Goal: Task Accomplishment & Management: Manage account settings

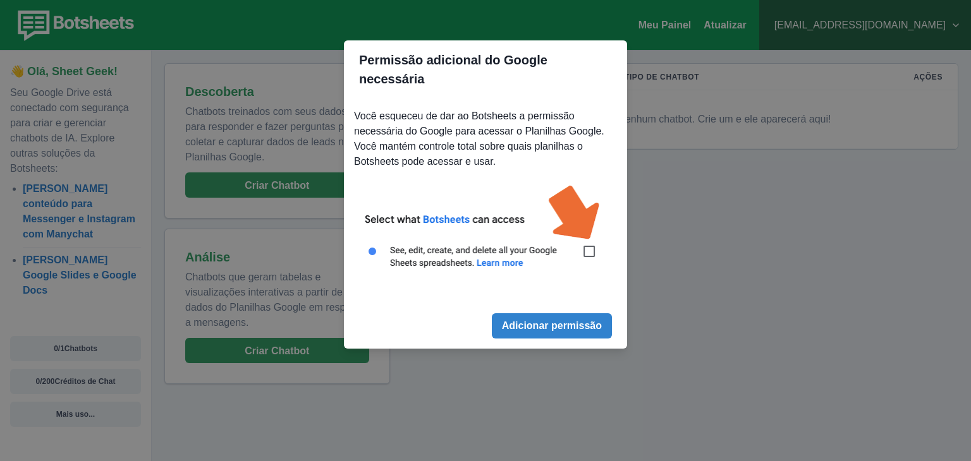
click at [590, 235] on img at bounding box center [485, 233] width 263 height 119
click at [564, 321] on font "Adicionar permissão" at bounding box center [552, 326] width 100 height 11
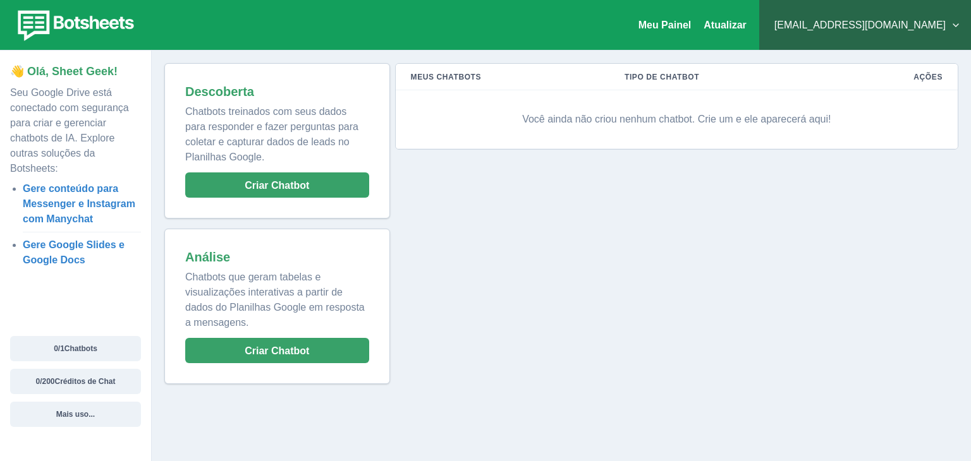
click at [617, 312] on div "Meus Chatbots Tipo de chatbot Ações Você ainda não criou nenhum chatbot. Crie u…" at bounding box center [674, 223] width 568 height 321
click at [747, 23] on font "Atualizar" at bounding box center [725, 25] width 43 height 11
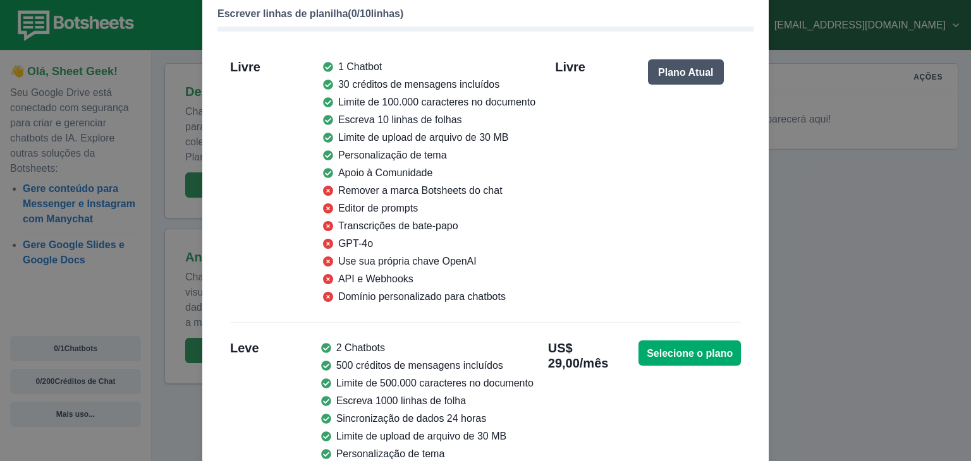
scroll to position [190, 0]
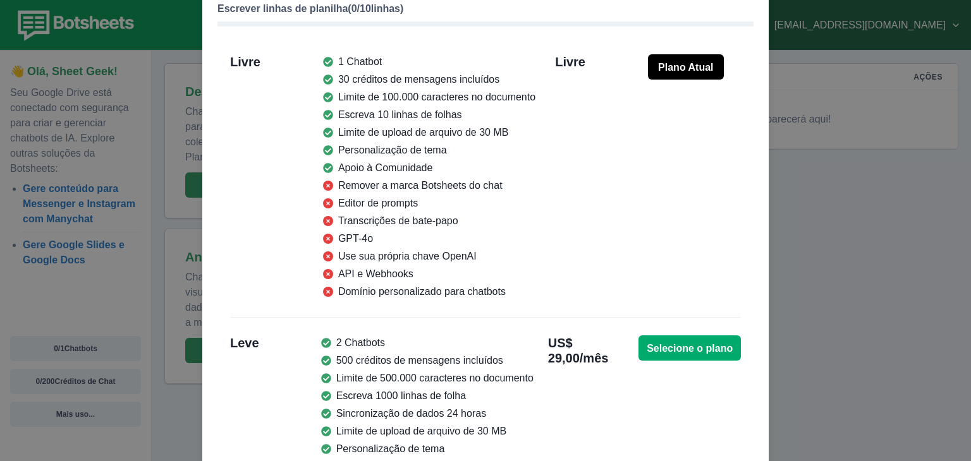
click at [696, 69] on font "Plano Atual" at bounding box center [685, 67] width 55 height 11
click at [696, 68] on font "Plano Atual" at bounding box center [685, 67] width 55 height 11
